Goal: Book appointment/travel/reservation

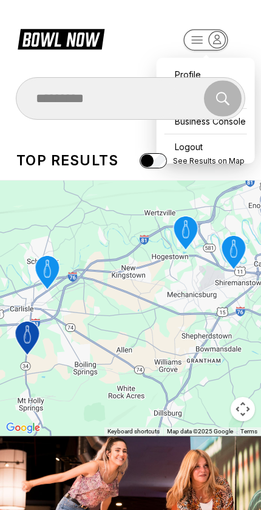
click at [209, 35] on rect "button" at bounding box center [206, 39] width 44 height 21
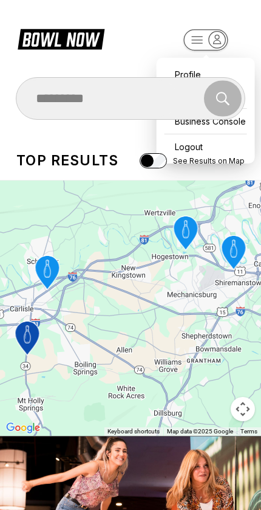
click at [249, 117] on div "Find and book your next bowling session Search" at bounding box center [130, 98] width 261 height 43
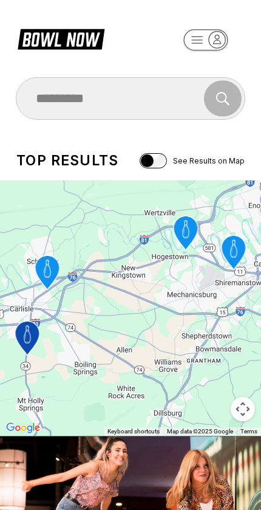
click at [72, 44] on icon at bounding box center [70, 40] width 30 height 14
